Goal: Register for event/course

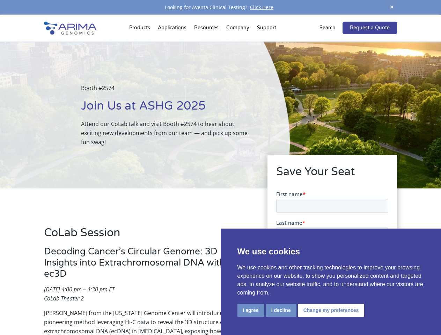
click at [220, 167] on div "Booth #2574 Join Us at ASHG 2025 Attend our CoLab talk and visit Booth #2574 to…" at bounding box center [145, 115] width 290 height 147
click at [251, 310] on button "I agree" at bounding box center [250, 310] width 27 height 13
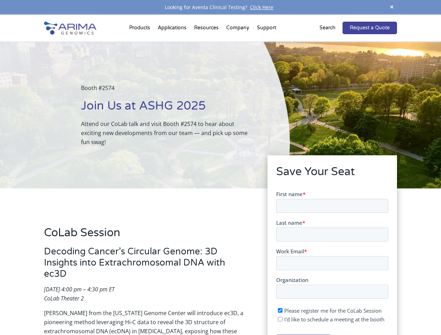
click at [280, 319] on input "I'd like to schedule a meeting at the booth" at bounding box center [279, 318] width 5 height 5
click at [329, 319] on span "I'd like to schedule a meeting at the booth" at bounding box center [334, 318] width 100 height 7
click at [282, 319] on input "I'd like to schedule a meeting at the booth" at bounding box center [279, 318] width 5 height 5
checkbox input "false"
click at [391, 7] on span at bounding box center [391, 7] width 10 height 9
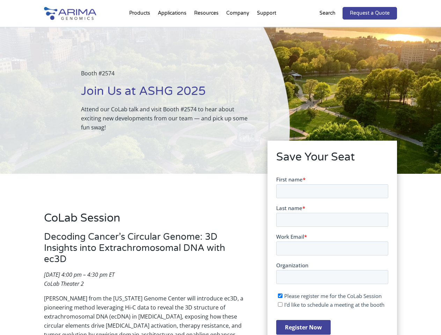
click at [141, 29] on div "Booth #2574 Join Us at ASHG 2025 Attend our CoLab talk and visit Booth #2574 to…" at bounding box center [145, 100] width 290 height 147
click at [207, 29] on div "Booth #2574 Join Us at ASHG 2025 Attend our CoLab talk and visit Booth #2574 to…" at bounding box center [145, 100] width 290 height 147
click at [238, 29] on div "Booth #2574 Join Us at ASHG 2025 Attend our CoLab talk and visit Booth #2574 to…" at bounding box center [145, 100] width 290 height 147
click at [266, 29] on div "Booth #2574 Join Us at ASHG 2025 Attend our CoLab talk and visit Booth #2574 to…" at bounding box center [145, 100] width 290 height 147
